Goal: Task Accomplishment & Management: Manage account settings

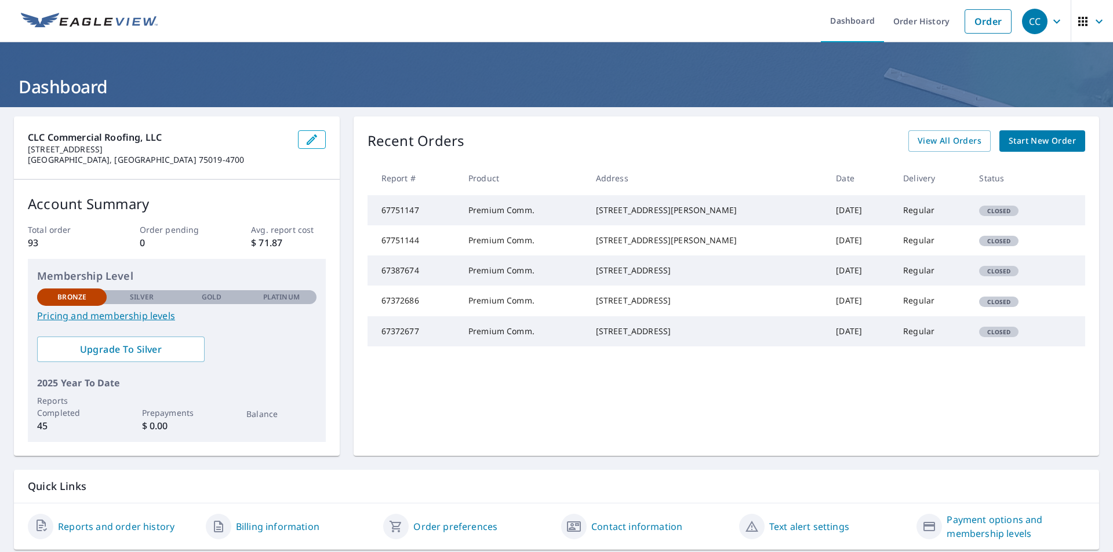
scroll to position [37, 0]
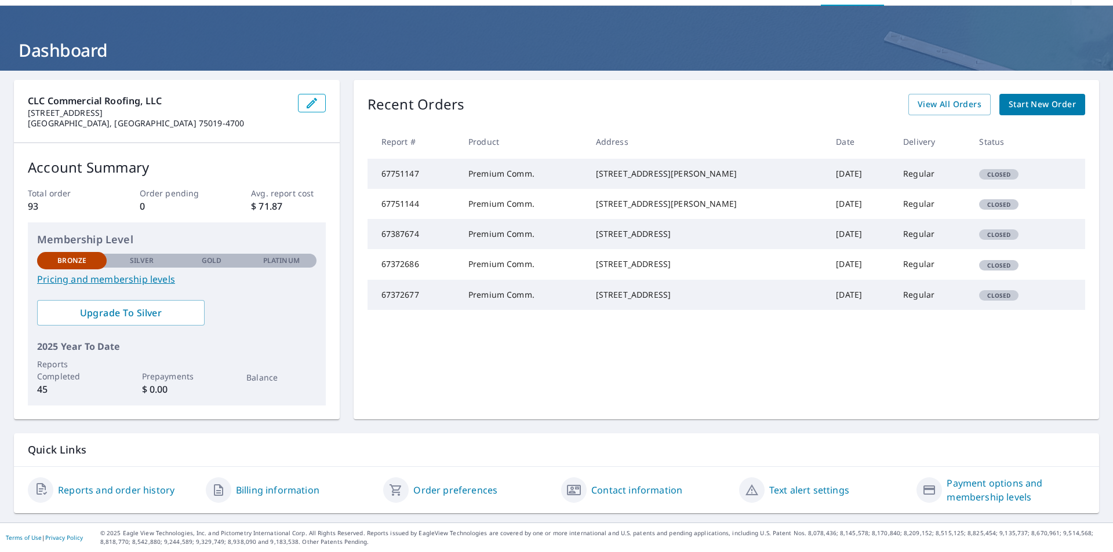
click at [283, 491] on link "Billing information" at bounding box center [277, 490] width 83 height 14
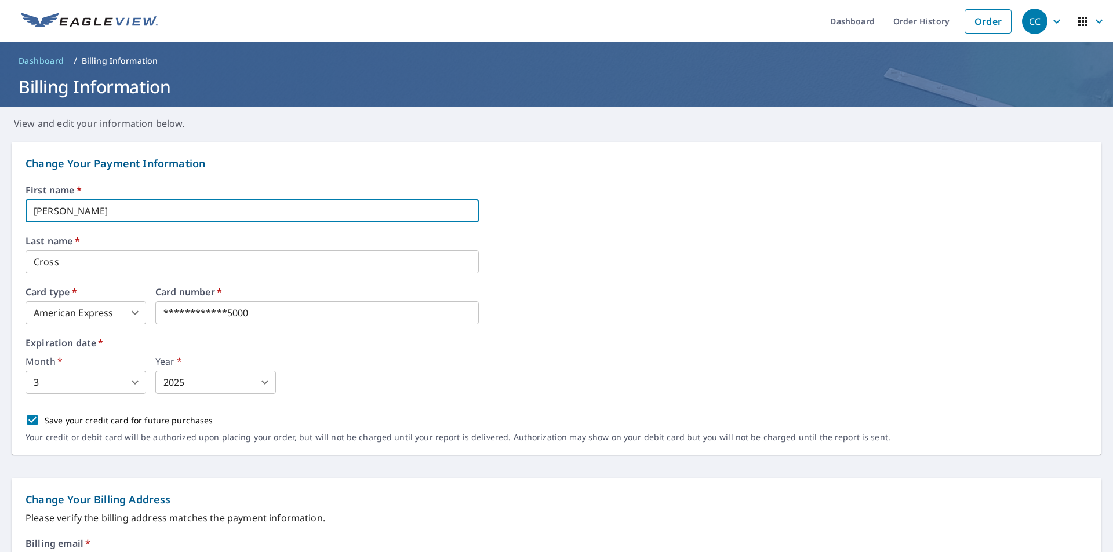
drag, startPoint x: 122, startPoint y: 212, endPoint x: -217, endPoint y: 187, distance: 339.4
click at [0, 187] on html "**********" at bounding box center [556, 276] width 1113 height 552
type input "[PERSON_NAME]"
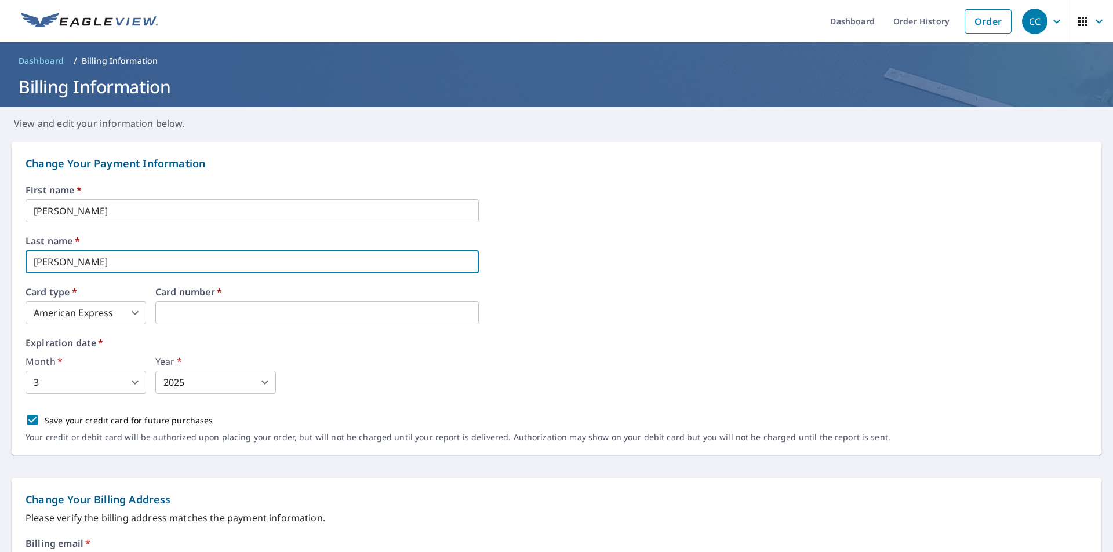
type input "[PERSON_NAME]"
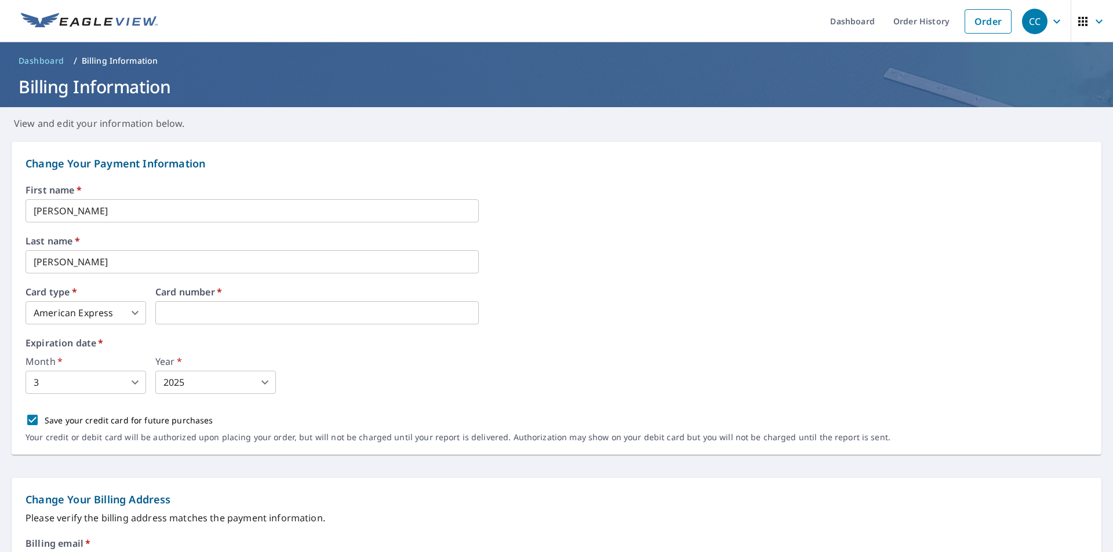
click at [135, 362] on label "Month   *" at bounding box center [86, 361] width 121 height 9
click at [135, 383] on body "CC CC Dashboard Order History Order CC Dashboard / Billing Information Billing …" at bounding box center [556, 276] width 1113 height 552
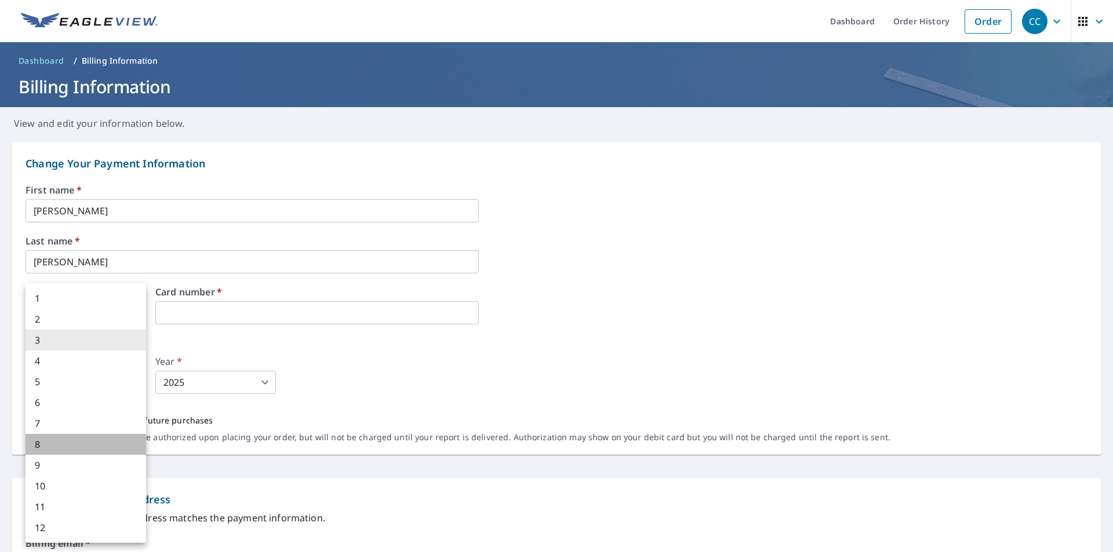
click at [87, 447] on li "8" at bounding box center [86, 444] width 121 height 21
type input "8"
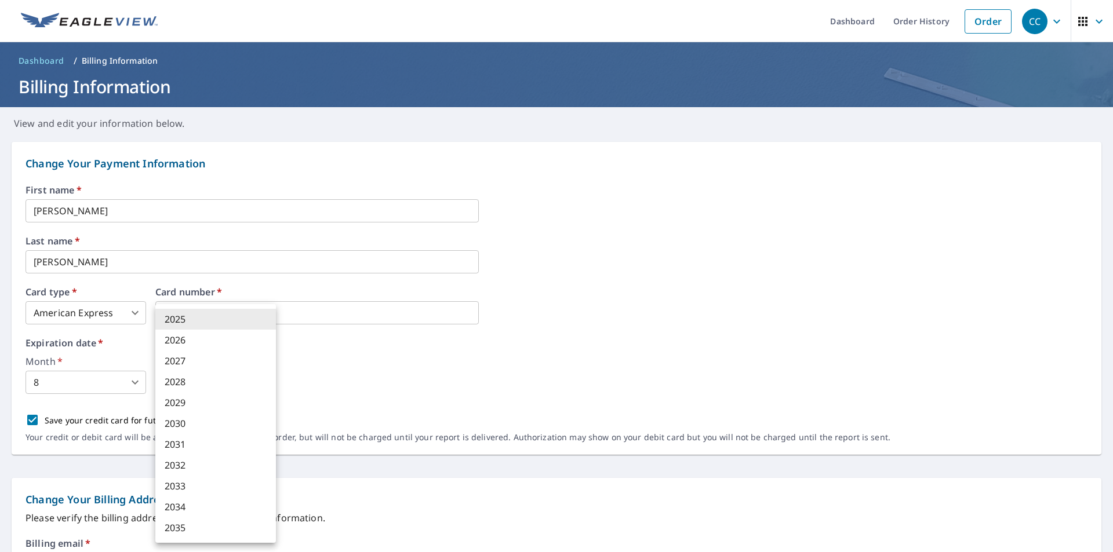
click at [267, 383] on body "CC CC Dashboard Order History Order CC Dashboard / Billing Information Billing …" at bounding box center [556, 276] width 1113 height 552
click at [214, 339] on li "2026" at bounding box center [215, 340] width 121 height 21
type input "2026"
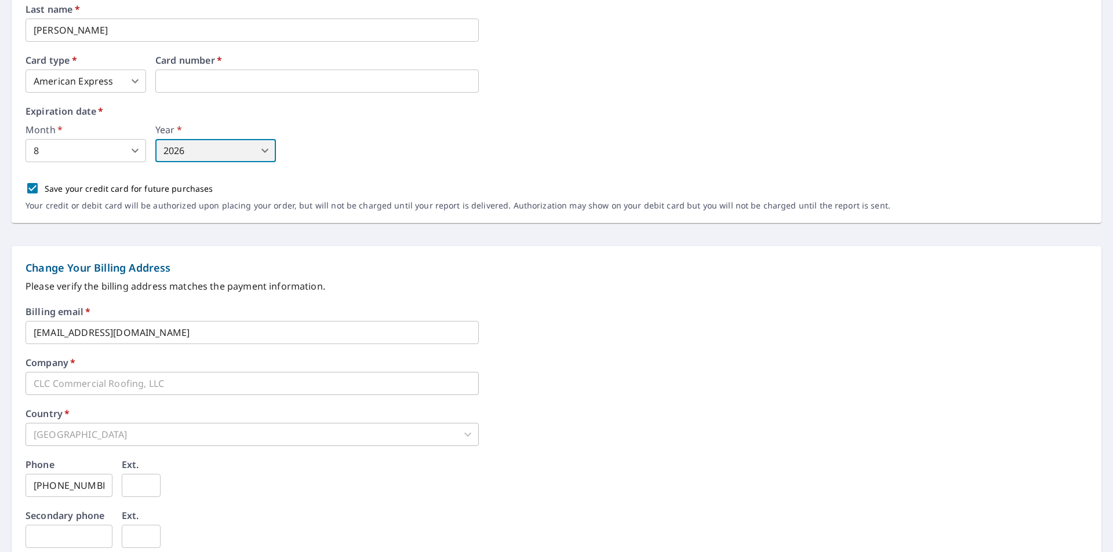
scroll to position [420, 0]
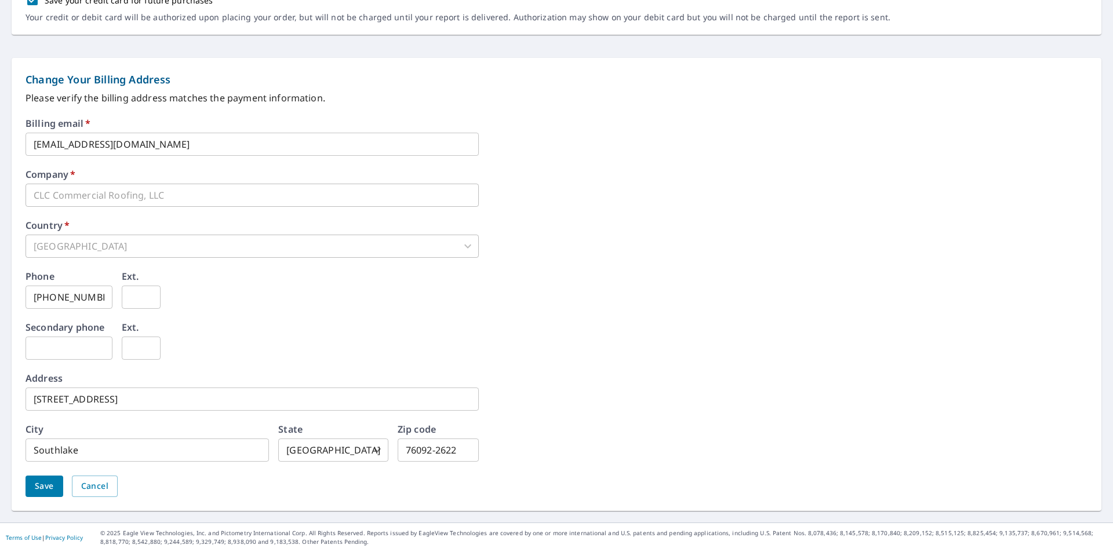
click at [42, 486] on span "Save" at bounding box center [44, 486] width 19 height 14
